Goal: Transaction & Acquisition: Purchase product/service

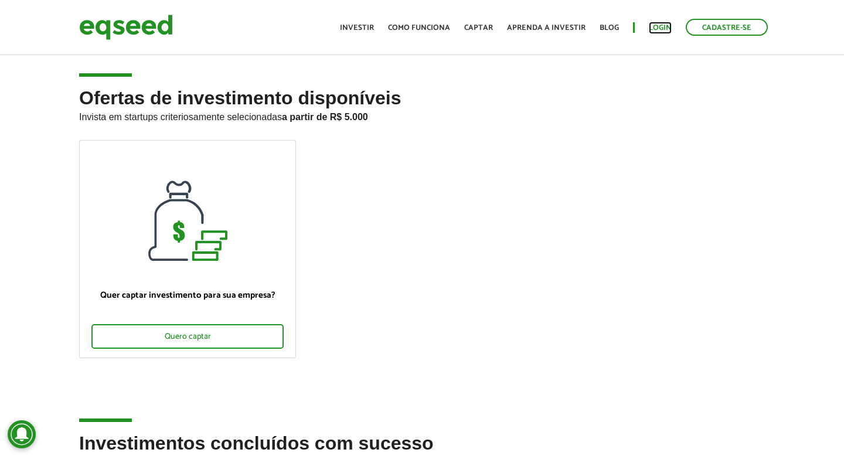
click at [665, 28] on link "Login" at bounding box center [660, 28] width 23 height 8
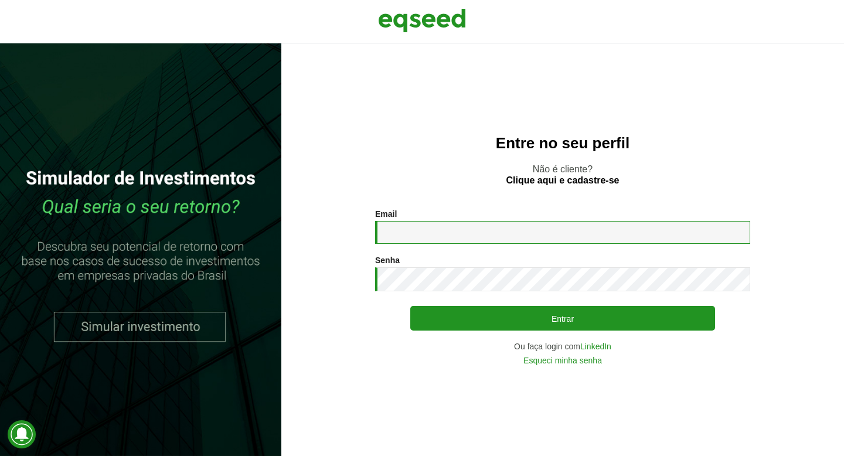
click at [514, 226] on input "Email *" at bounding box center [562, 232] width 375 height 23
type input "**********"
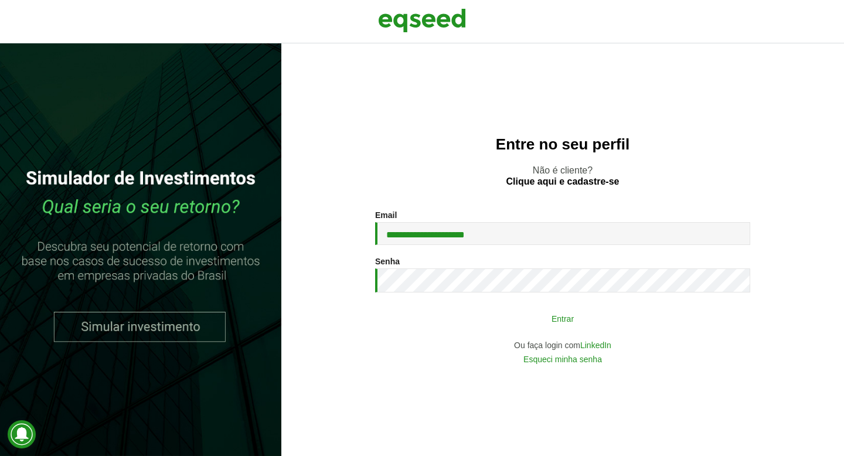
click at [633, 308] on button "Entrar" at bounding box center [562, 318] width 305 height 22
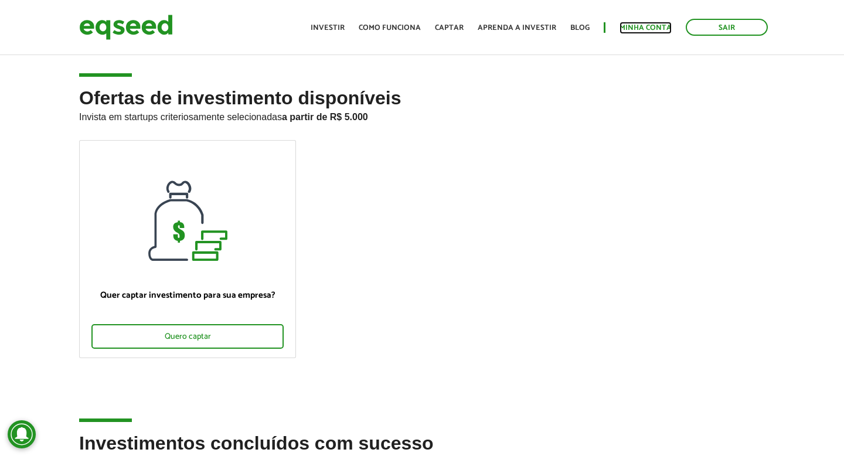
click at [643, 29] on link "Minha conta" at bounding box center [645, 28] width 52 height 8
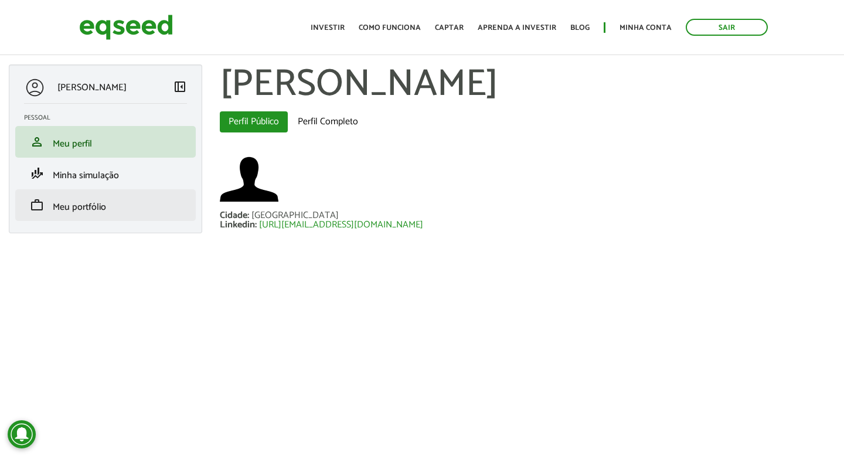
click at [101, 197] on li "work Meu portfólio" at bounding box center [105, 205] width 181 height 32
click at [100, 213] on span "Meu portfólio" at bounding box center [79, 207] width 53 height 16
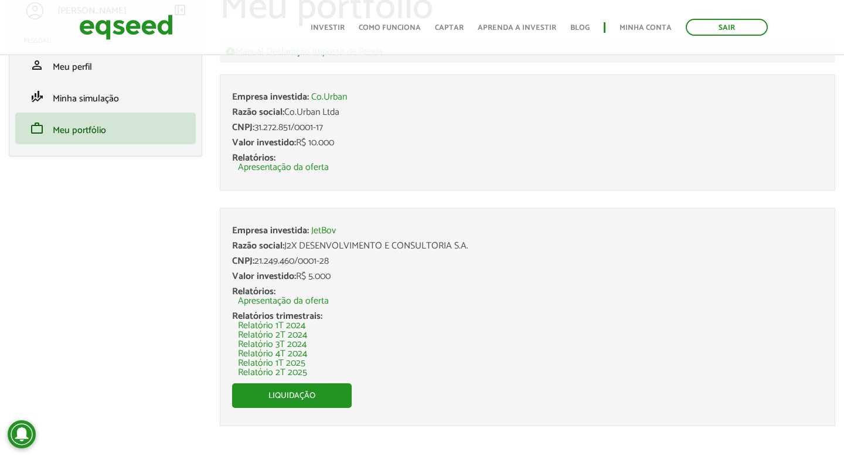
scroll to position [87, 0]
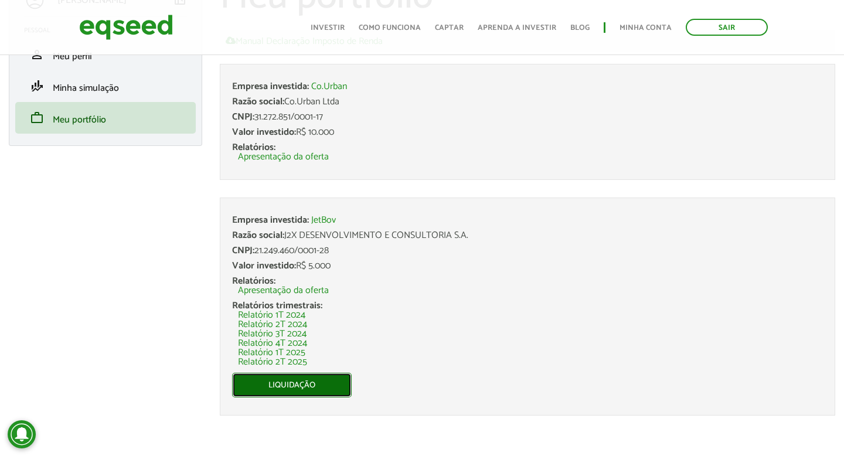
click at [329, 392] on link "Liquidação" at bounding box center [292, 385] width 120 height 25
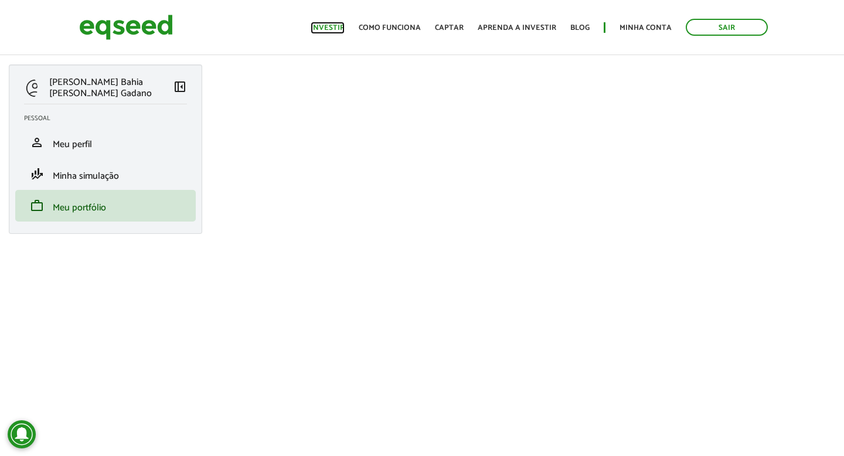
click at [343, 32] on link "Investir" at bounding box center [328, 28] width 34 height 8
